Goal: Find specific fact: Find specific fact

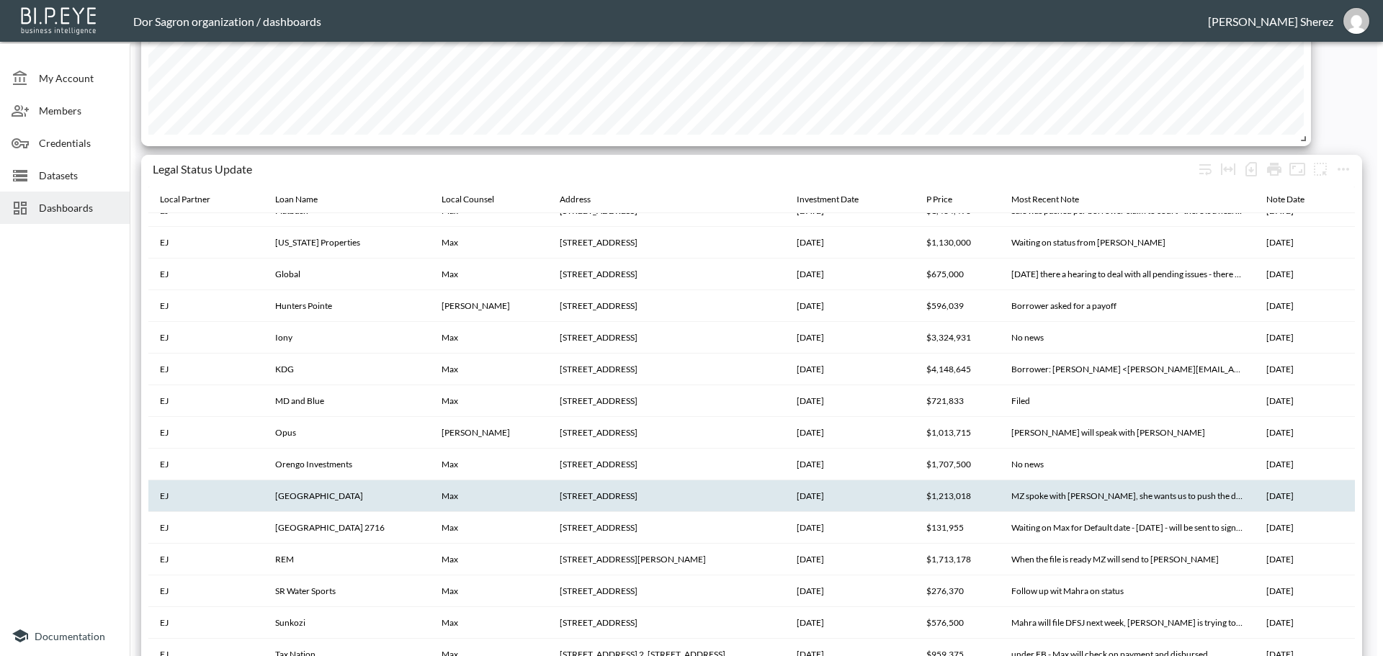
scroll to position [2809, 0]
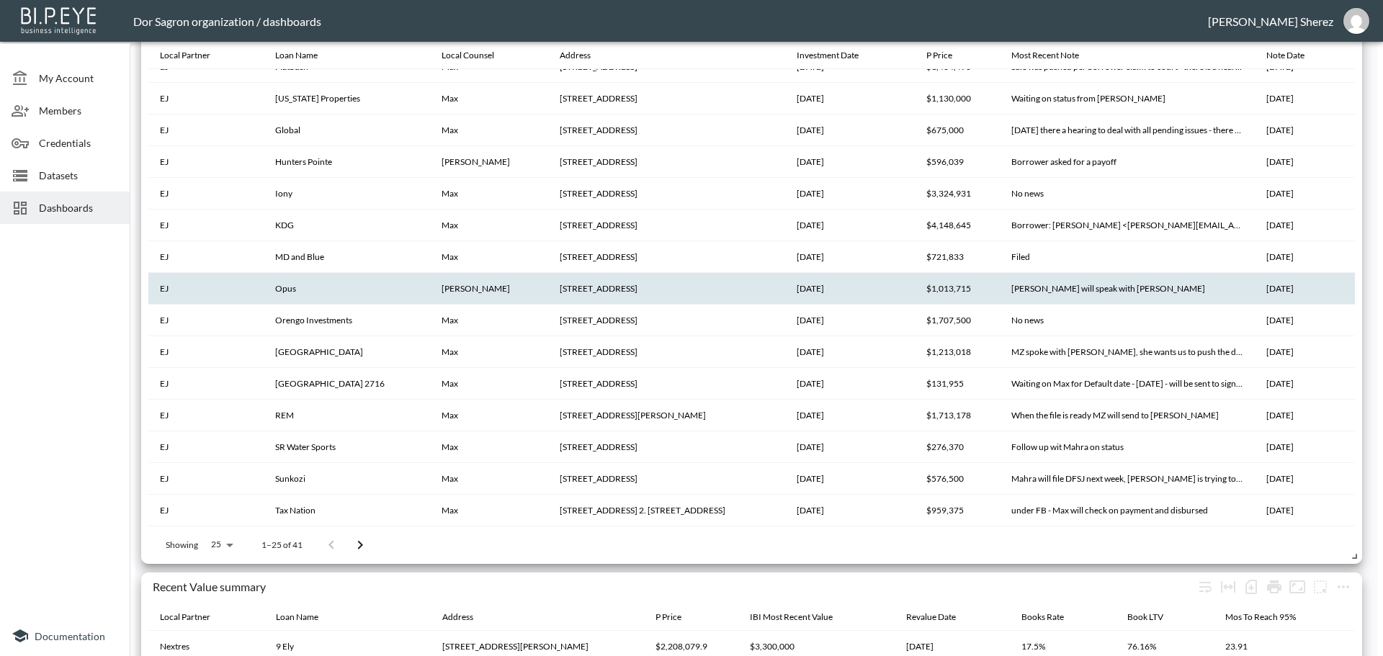
click at [509, 290] on th "[PERSON_NAME]" at bounding box center [489, 289] width 118 height 32
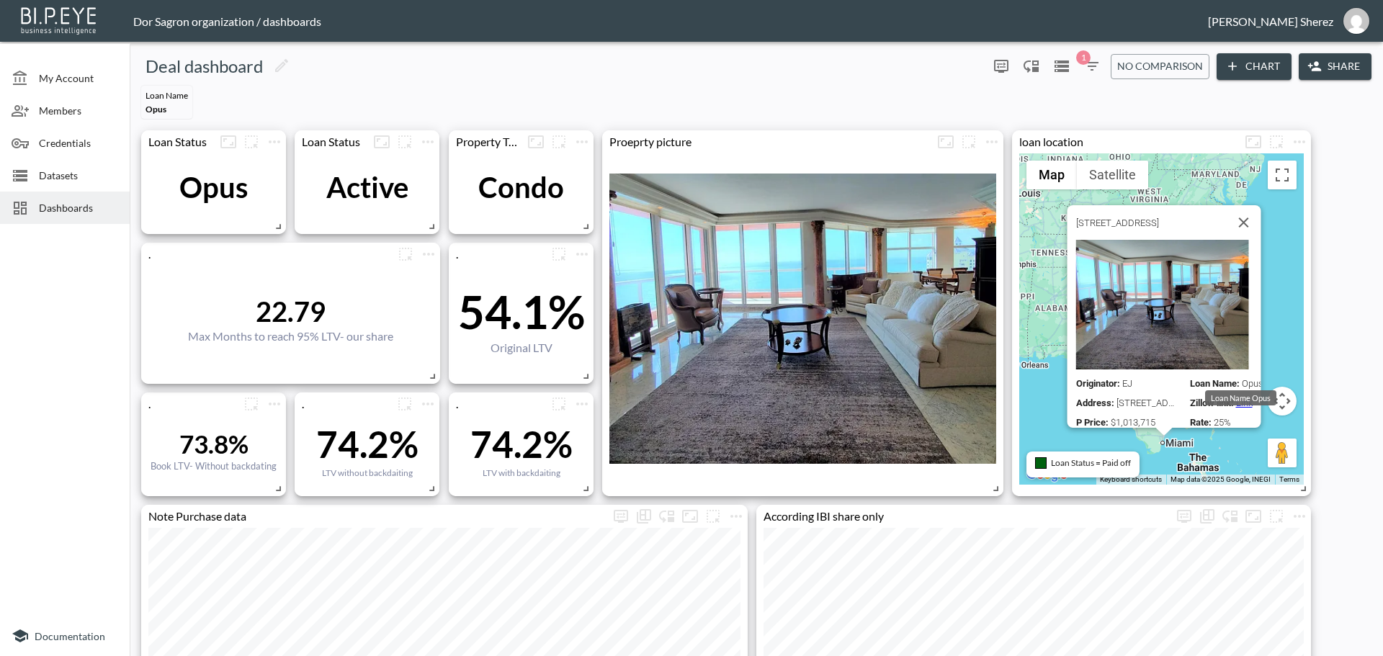
click at [1242, 395] on div "Loan Name Opus" at bounding box center [1240, 397] width 71 height 15
click at [1239, 394] on div "Loan Name Opus" at bounding box center [1240, 397] width 71 height 15
drag, startPoint x: 1113, startPoint y: 421, endPoint x: 1175, endPoint y: 430, distance: 61.8
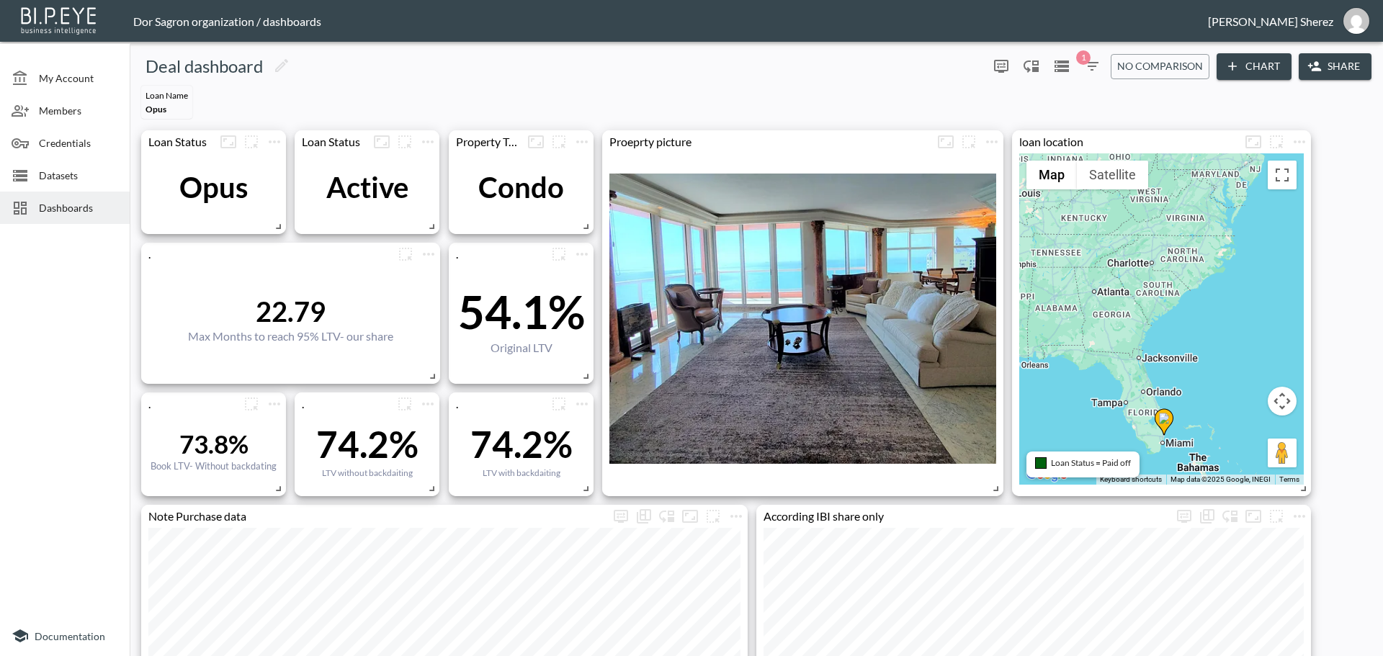
click at [1141, 421] on div "To activate drag with keyboard, press Alt + Enter. Once in keyboard drag state,…" at bounding box center [1161, 318] width 284 height 331
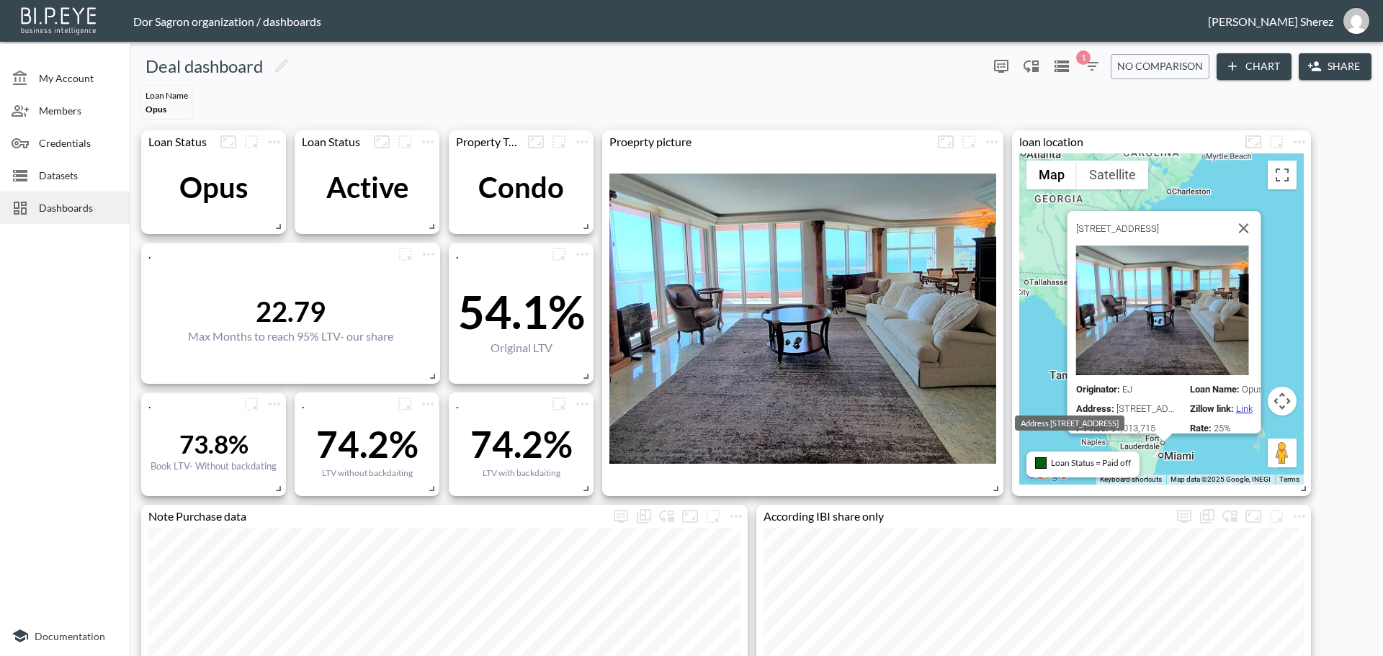
click at [1141, 403] on div "Address : 2110 N Ocean Blvd #15B, Fort Lauderdale, FL 33305" at bounding box center [1126, 408] width 102 height 11
copy div "Address : 2110 N Ocean Blvd #15B, Fort Lauderdale, FL 33305"
